Goal: Information Seeking & Learning: Learn about a topic

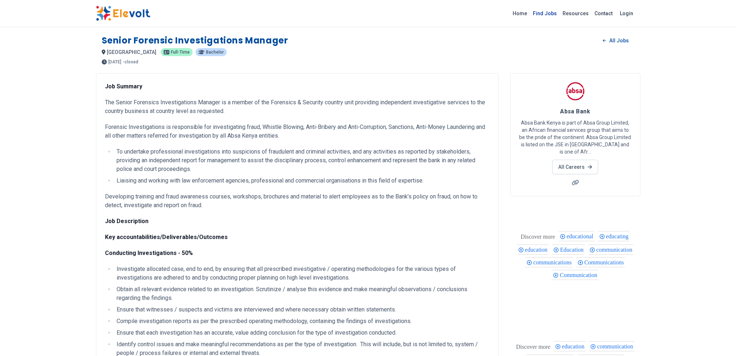
click at [547, 14] on link "Find Jobs" at bounding box center [545, 14] width 30 height 12
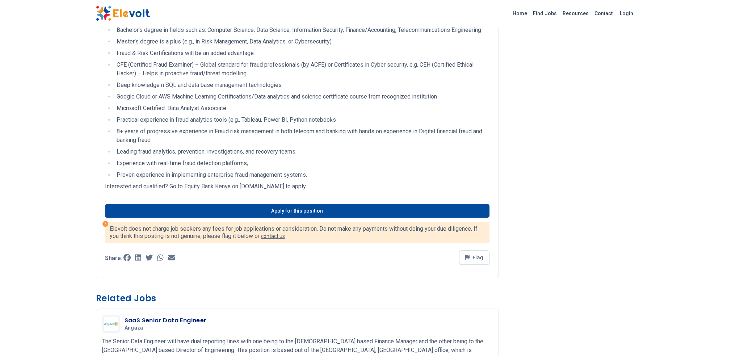
scroll to position [398, 0]
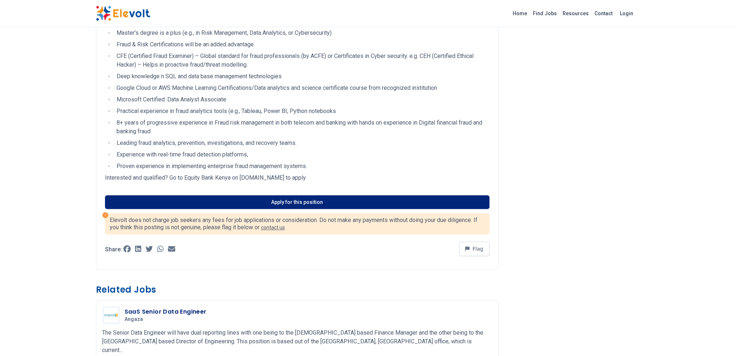
click at [287, 209] on link "Apply for this position" at bounding box center [297, 202] width 384 height 14
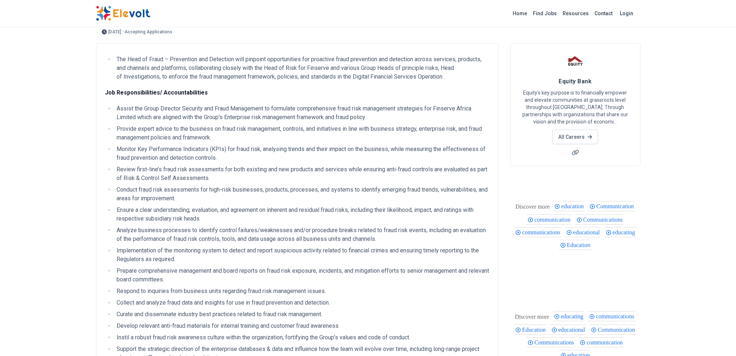
scroll to position [0, 0]
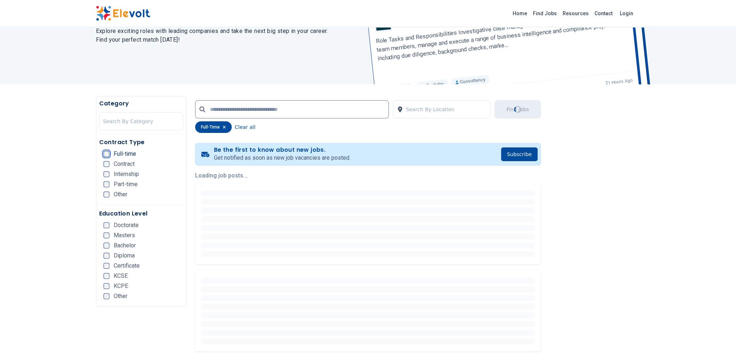
scroll to position [72, 0]
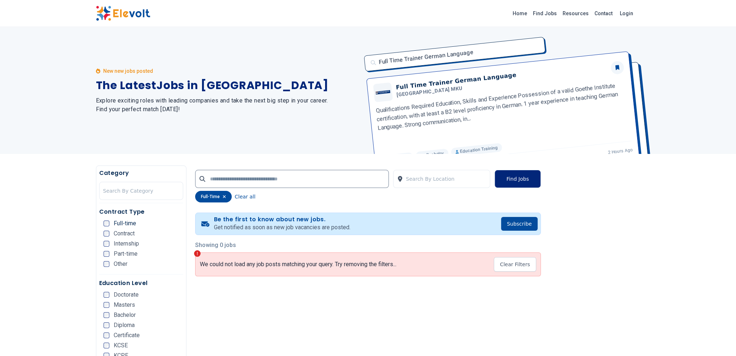
click at [518, 179] on button "Find Jobs" at bounding box center [517, 179] width 46 height 18
click at [262, 182] on input "text" at bounding box center [292, 179] width 194 height 18
click at [515, 181] on button "Find Jobs" at bounding box center [517, 179] width 46 height 18
click at [239, 178] on input "********" at bounding box center [292, 179] width 194 height 18
type input "*"
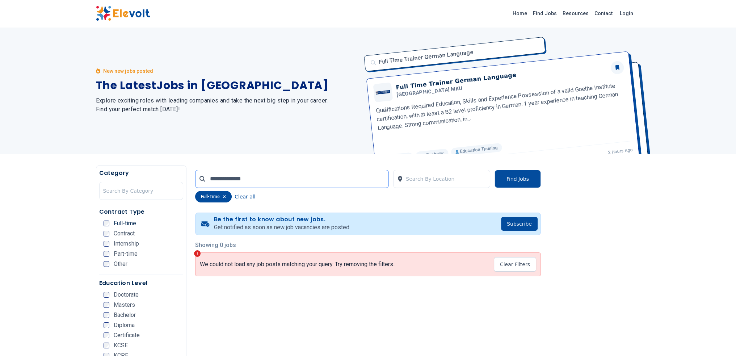
type input "**********"
click at [307, 220] on h4 "Be the first to know about new jobs." at bounding box center [282, 219] width 136 height 7
click at [512, 220] on button "Subscribe" at bounding box center [519, 224] width 37 height 14
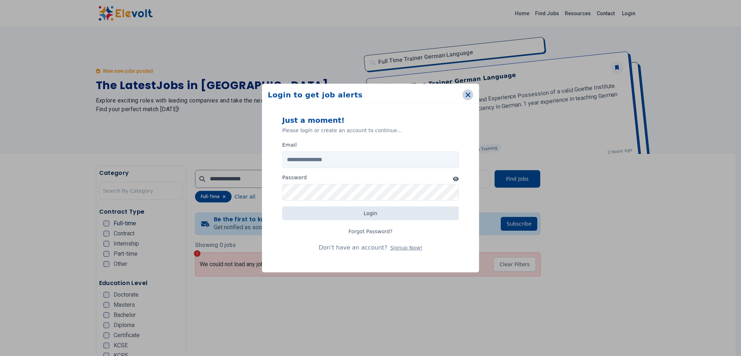
click at [466, 97] on icon "button" at bounding box center [467, 94] width 5 height 7
